Goal: Check status: Check status

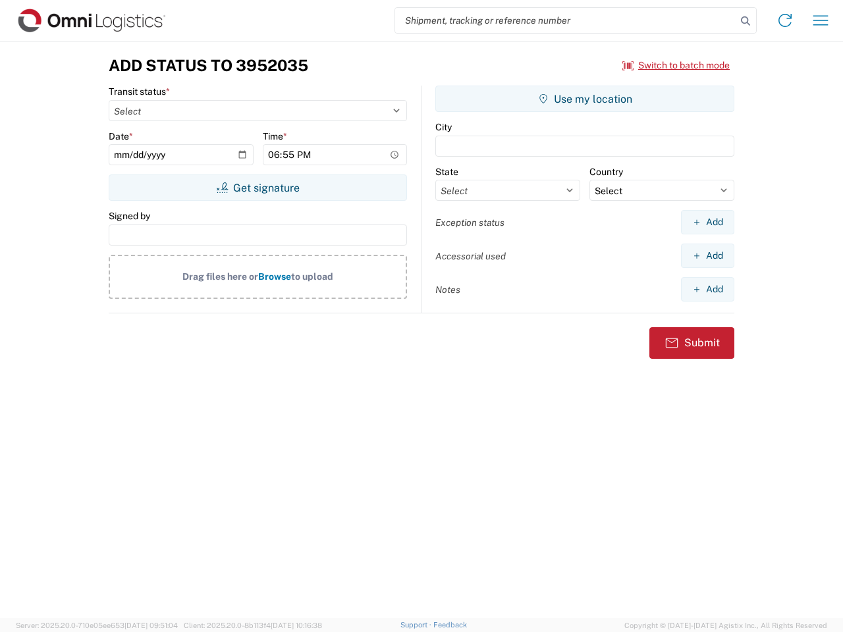
click at [566, 20] on input "search" at bounding box center [565, 20] width 341 height 25
click at [745, 21] on icon at bounding box center [745, 21] width 18 height 18
click at [785, 20] on icon at bounding box center [784, 20] width 21 height 21
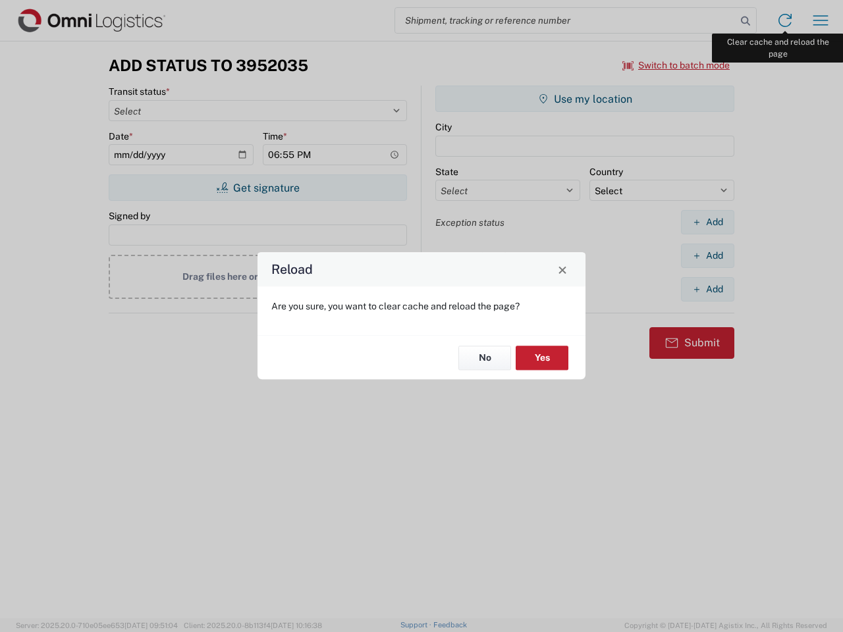
click at [821, 20] on div "Reload Are you sure, you want to clear cache and reload the page? No Yes" at bounding box center [421, 316] width 843 height 632
click at [676, 65] on div "Reload Are you sure, you want to clear cache and reload the page? No Yes" at bounding box center [421, 316] width 843 height 632
click at [257, 188] on div "Reload Are you sure, you want to clear cache and reload the page? No Yes" at bounding box center [421, 316] width 843 height 632
click at [585, 99] on div "Reload Are you sure, you want to clear cache and reload the page? No Yes" at bounding box center [421, 316] width 843 height 632
click at [707, 222] on div "Reload Are you sure, you want to clear cache and reload the page? No Yes" at bounding box center [421, 316] width 843 height 632
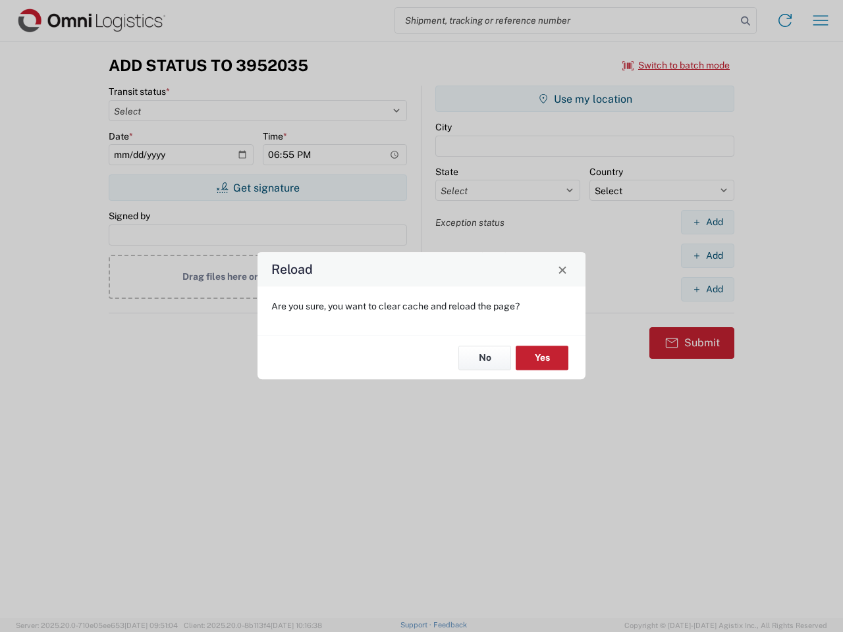
click at [707, 256] on div "Reload Are you sure, you want to clear cache and reload the page? No Yes" at bounding box center [421, 316] width 843 height 632
click at [707, 289] on div "Reload Are you sure, you want to clear cache and reload the page? No Yes" at bounding box center [421, 316] width 843 height 632
